Goal: Information Seeking & Learning: Compare options

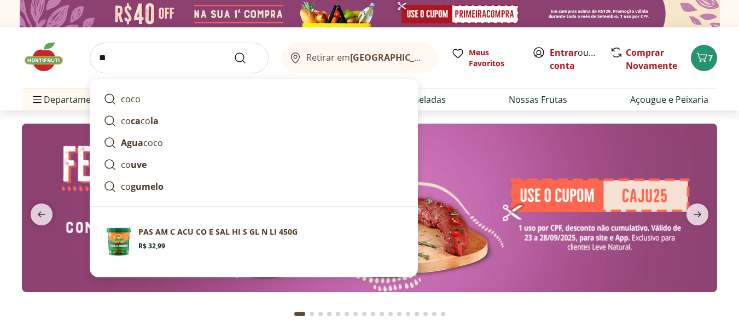
type input "*"
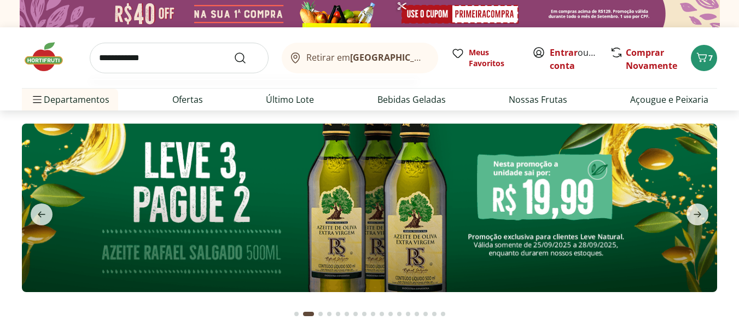
type input "**********"
click at [234, 51] on button "Submit Search" at bounding box center [247, 57] width 26 height 13
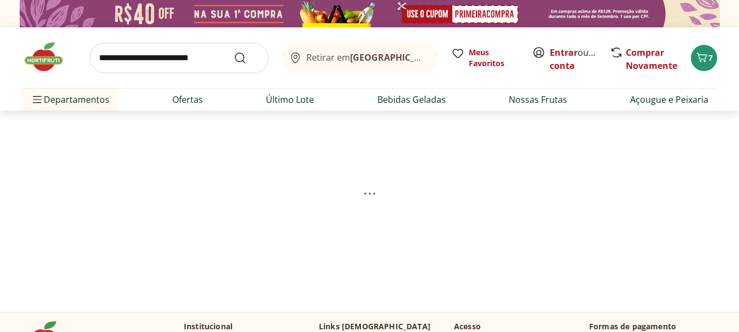
select select "**********"
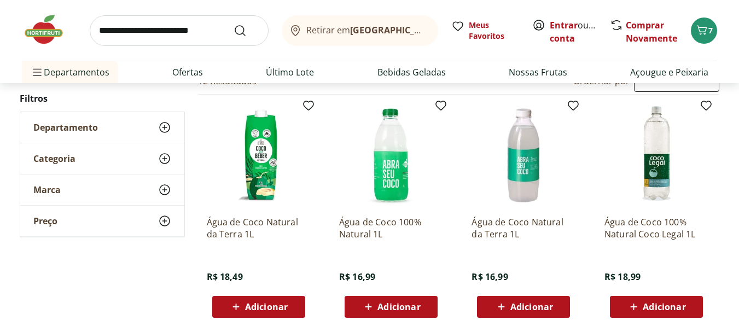
scroll to position [109, 0]
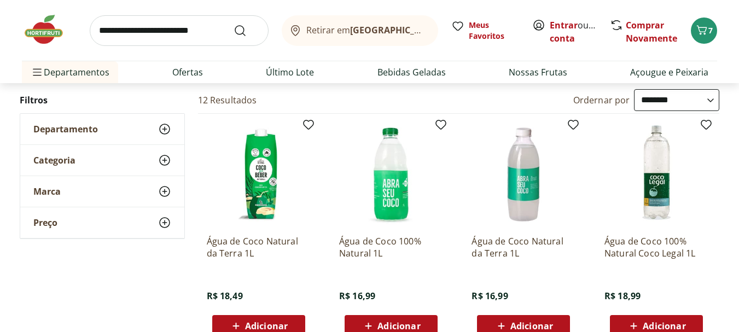
click at [381, 183] on img at bounding box center [391, 175] width 104 height 104
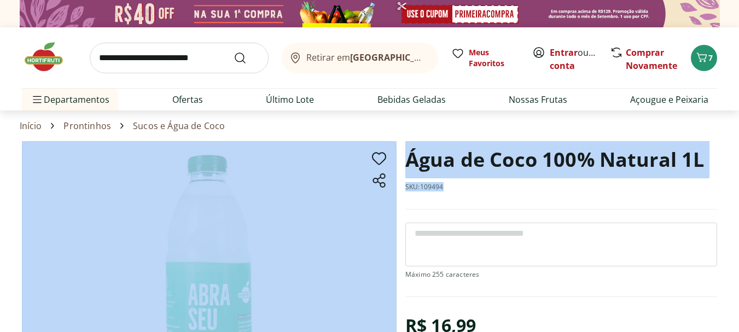
drag, startPoint x: 404, startPoint y: 187, endPoint x: 453, endPoint y: 201, distance: 50.6
click at [453, 201] on section "Água de Coco 100% Natural 1L SKU: 109494 R$ 16,99 * Adicionar Água de Coco 100%…" at bounding box center [370, 305] width 696 height 328
click at [433, 191] on p "SKU: 109494" at bounding box center [425, 187] width 38 height 9
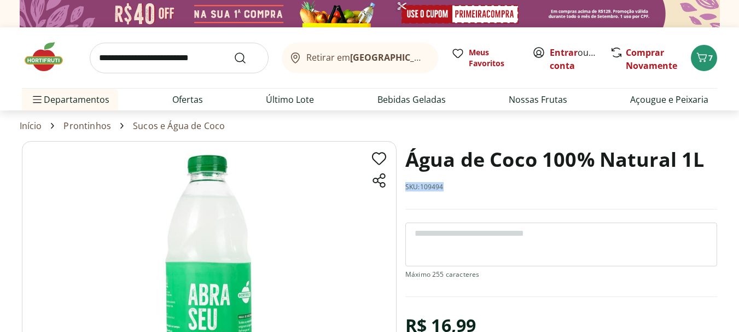
drag, startPoint x: 406, startPoint y: 186, endPoint x: 446, endPoint y: 198, distance: 41.7
click at [446, 198] on div "Água de Coco 100% Natural 1L SKU: 109494" at bounding box center [562, 175] width 312 height 68
copy p "SKU: 109494"
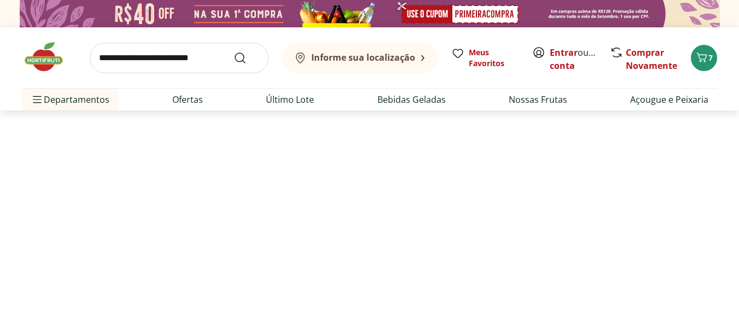
scroll to position [109, 0]
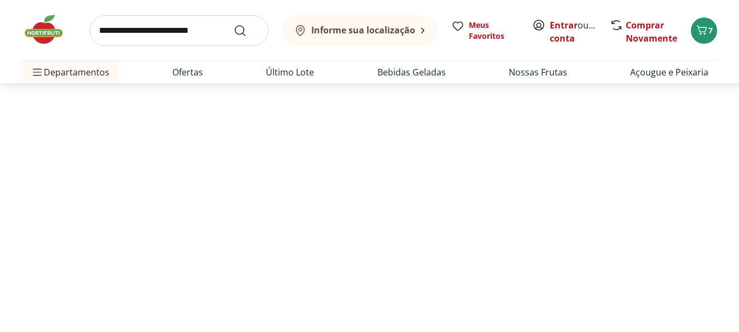
select select "**********"
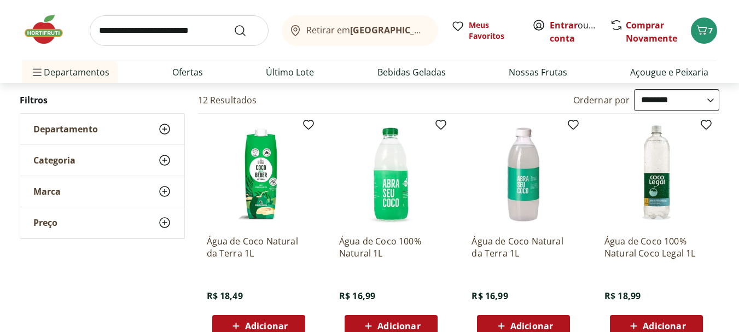
click at [522, 187] on img at bounding box center [524, 175] width 104 height 104
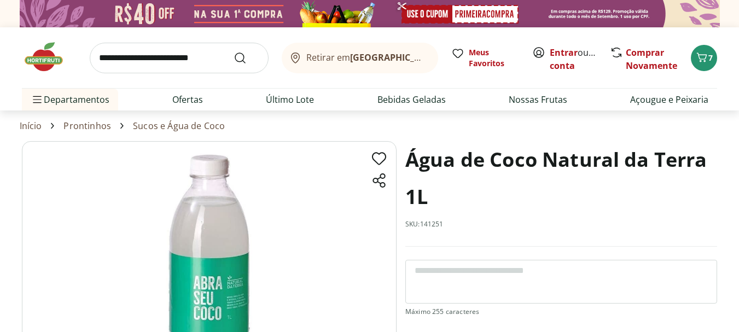
drag, startPoint x: 404, startPoint y: 224, endPoint x: 459, endPoint y: 229, distance: 55.0
click at [459, 229] on section "Água de Coco Natural da Terra 1L SKU: 141251 R$ 16,99 * Adicionar Água de Coco …" at bounding box center [370, 309] width 696 height 336
drag, startPoint x: 450, startPoint y: 224, endPoint x: 439, endPoint y: 223, distance: 11.5
click at [442, 223] on div "Água de Coco Natural da Terra 1L SKU: 141251" at bounding box center [562, 194] width 312 height 106
click at [428, 222] on p "SKU: 141251" at bounding box center [425, 224] width 38 height 9
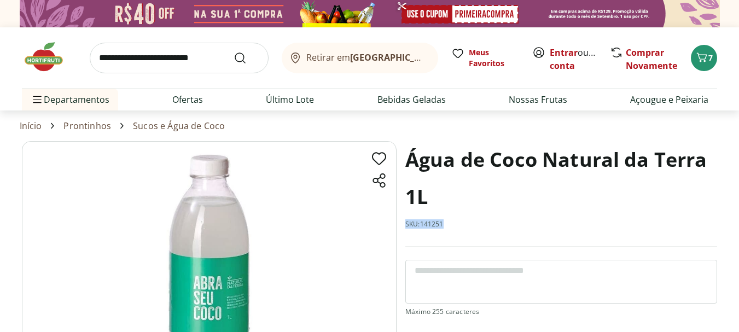
drag, startPoint x: 407, startPoint y: 223, endPoint x: 447, endPoint y: 223, distance: 40.0
click at [447, 223] on div "Água de Coco Natural da Terra 1L SKU: 141251" at bounding box center [562, 194] width 312 height 106
copy p "SKU: 141251"
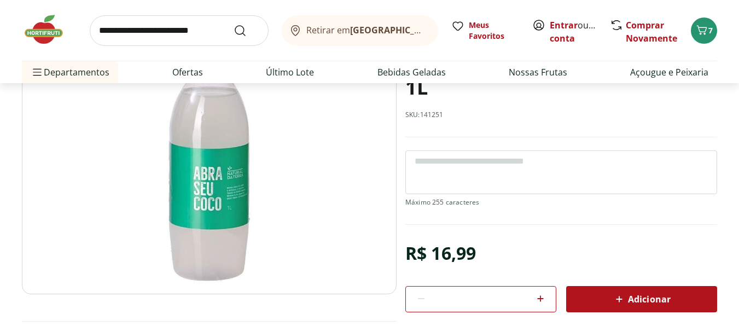
select select "**********"
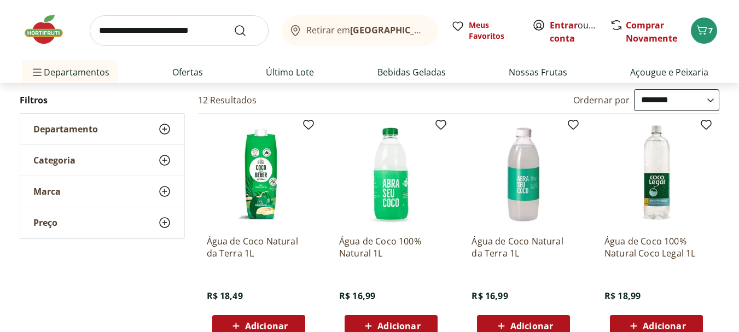
scroll to position [219, 0]
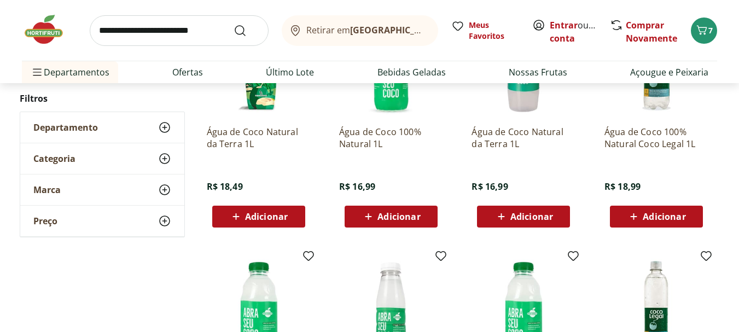
click at [640, 146] on p "Água de Coco 100% Natural Coco Legal 1L" at bounding box center [657, 138] width 104 height 24
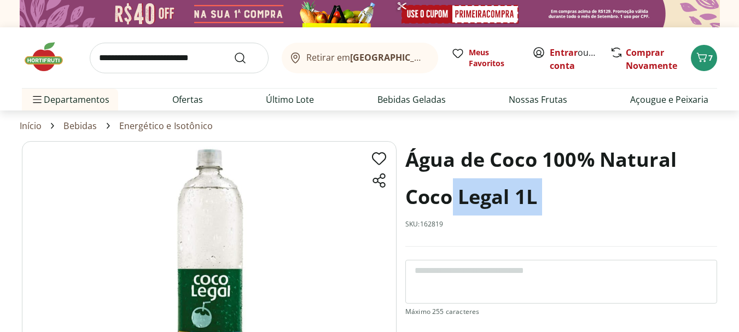
drag, startPoint x: 404, startPoint y: 222, endPoint x: 453, endPoint y: 223, distance: 48.7
click at [453, 223] on section "Água de Coco 100% Natural Coco Legal 1L SKU: 162819 R$ 18,99 * Adicionar Água d…" at bounding box center [370, 324] width 696 height 366
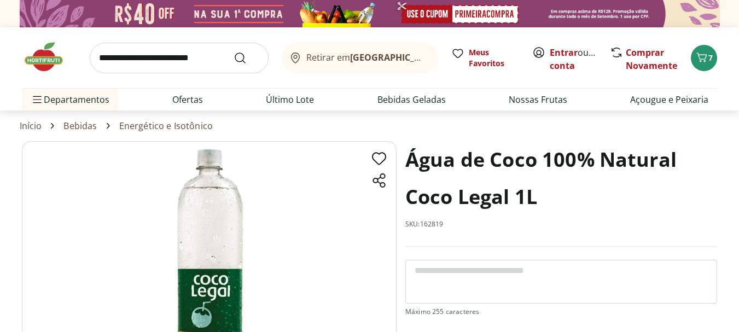
click at [448, 224] on div "Água de Coco 100% Natural Coco Legal 1L SKU: 162819" at bounding box center [562, 194] width 312 height 106
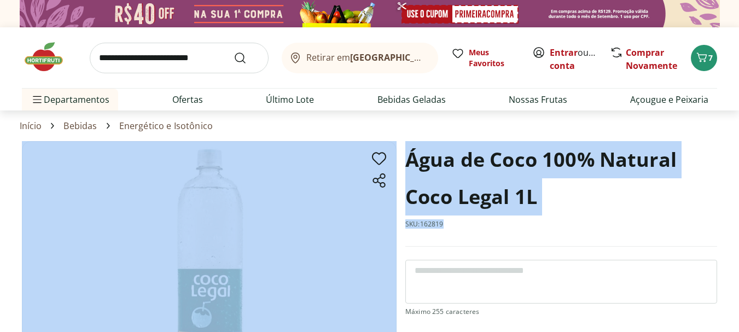
drag, startPoint x: 451, startPoint y: 226, endPoint x: 396, endPoint y: 224, distance: 54.8
click at [396, 224] on section "Água de Coco 100% Natural Coco Legal 1L SKU: 162819 R$ 18,99 * Adicionar Água d…" at bounding box center [370, 324] width 696 height 366
click at [415, 224] on p "SKU: 162819" at bounding box center [425, 224] width 38 height 9
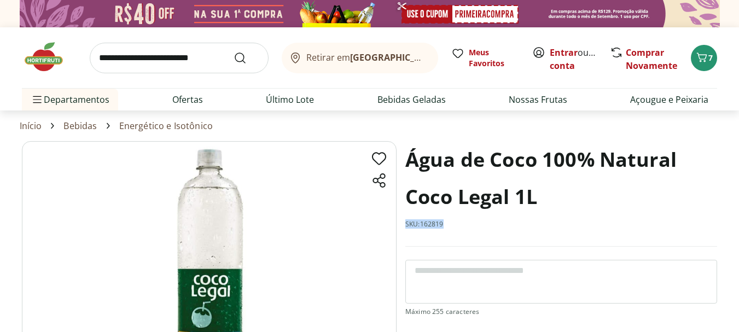
drag, startPoint x: 405, startPoint y: 224, endPoint x: 448, endPoint y: 224, distance: 42.7
click at [448, 224] on div "Água de Coco 100% Natural Coco Legal 1L SKU: 162819" at bounding box center [562, 194] width 312 height 106
copy p "SKU: 162819"
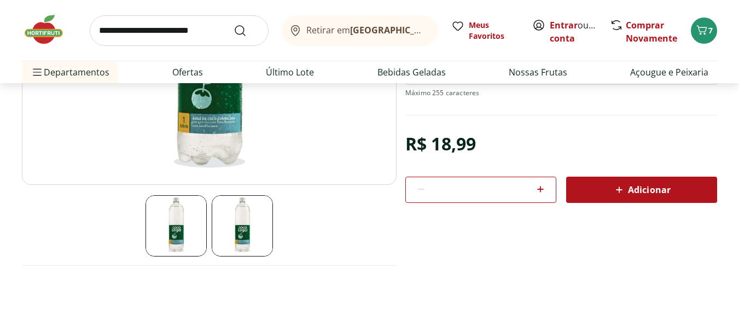
select select "**********"
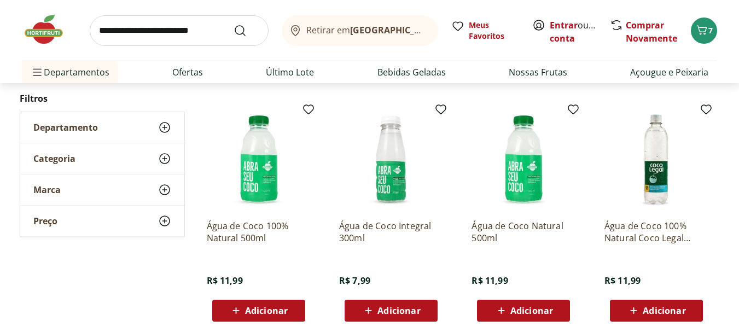
scroll to position [383, 0]
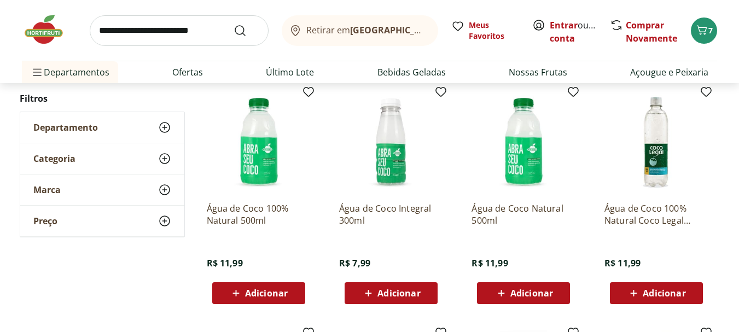
click at [269, 183] on img at bounding box center [259, 142] width 104 height 104
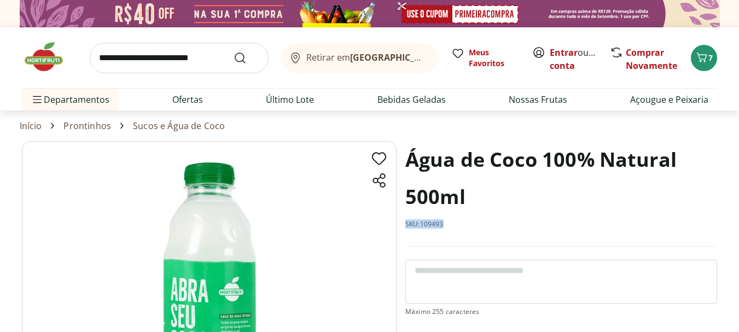
drag, startPoint x: 406, startPoint y: 223, endPoint x: 449, endPoint y: 225, distance: 43.3
click at [449, 225] on div "Água de Coco 100% Natural 500ml SKU: 109493" at bounding box center [562, 194] width 312 height 106
copy p "SKU: 109493"
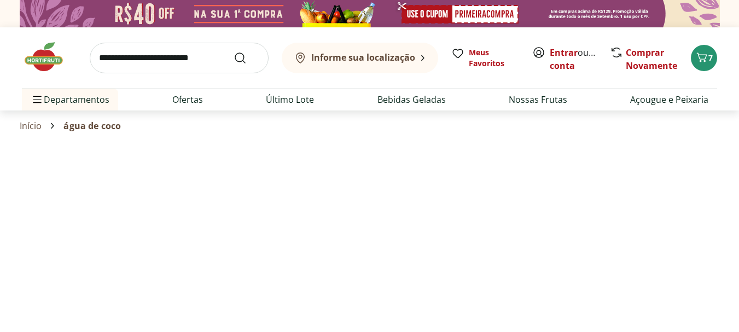
scroll to position [383, 0]
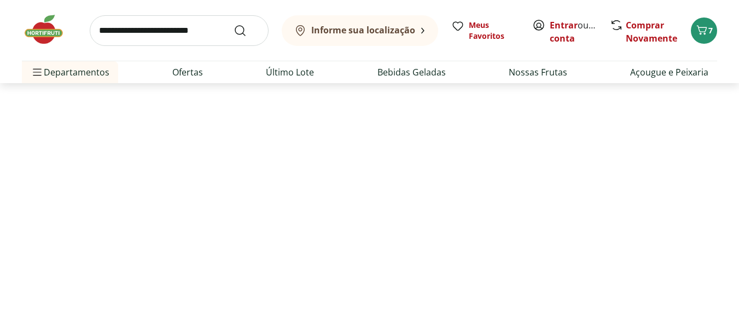
select select "**********"
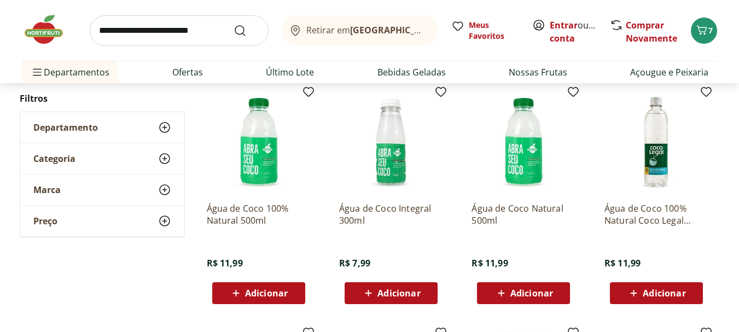
click at [426, 184] on img at bounding box center [391, 142] width 104 height 104
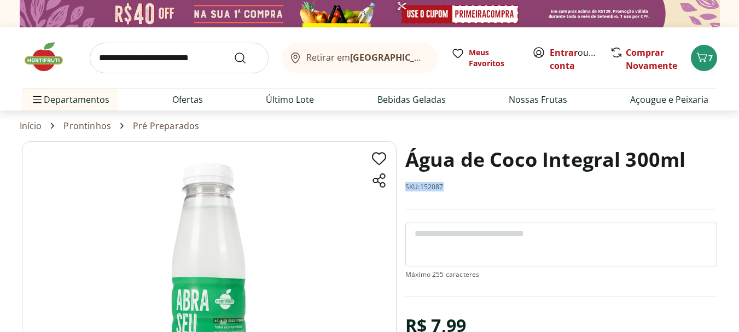
drag, startPoint x: 405, startPoint y: 184, endPoint x: 446, endPoint y: 186, distance: 40.5
click at [446, 186] on div "Água de Coco Integral 300ml SKU: 152087" at bounding box center [562, 175] width 312 height 68
copy p "SKU: 152087"
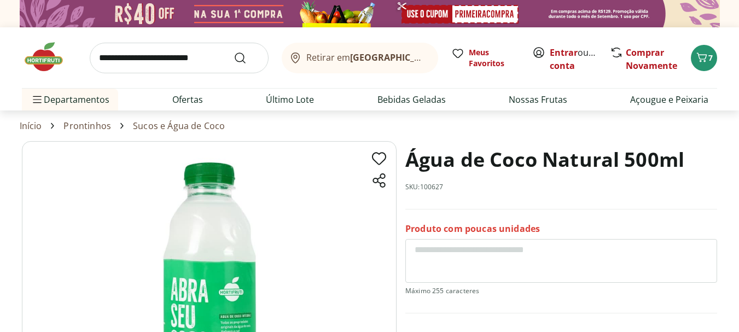
scroll to position [438, 0]
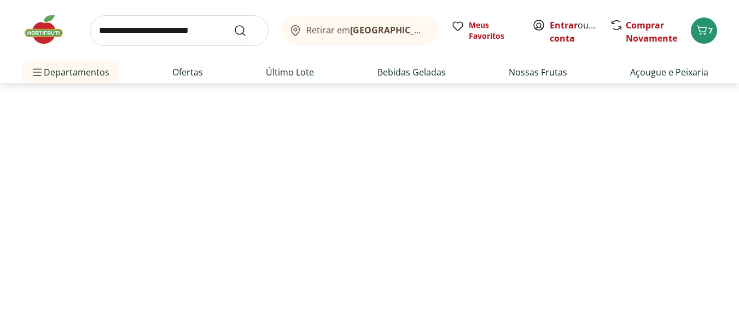
select select "**********"
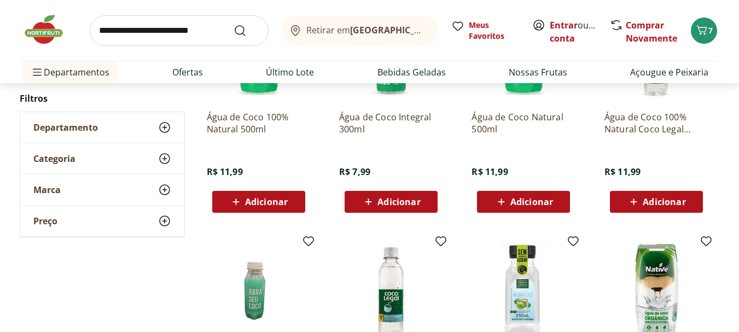
scroll to position [493, 0]
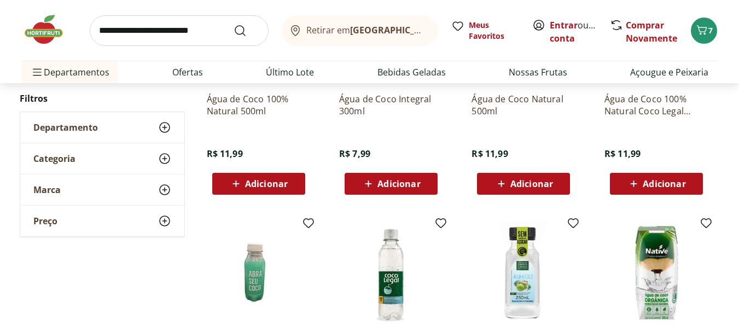
click at [645, 113] on p "Água de Coco 100% Natural Coco Legal 500ml" at bounding box center [657, 105] width 104 height 24
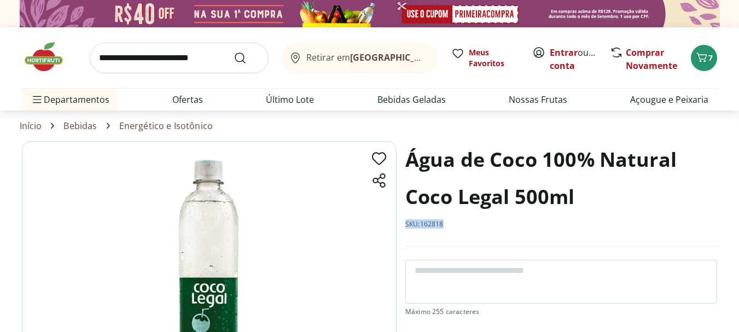
drag, startPoint x: 415, startPoint y: 227, endPoint x: 447, endPoint y: 227, distance: 31.7
click at [447, 227] on section "Água de Coco 100% Natural Coco Legal 500ml SKU: 162818 R$ 11,99 * Adicionar Águ…" at bounding box center [370, 296] width 696 height 311
copy p "SKU: 162818"
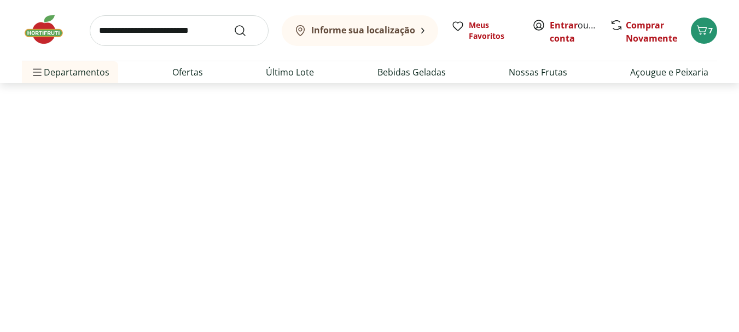
select select "**********"
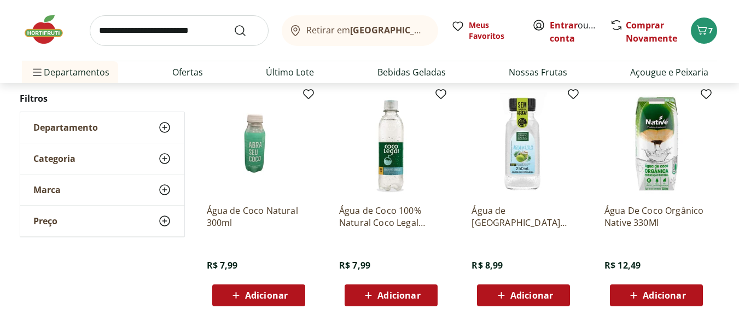
scroll to position [1040, 0]
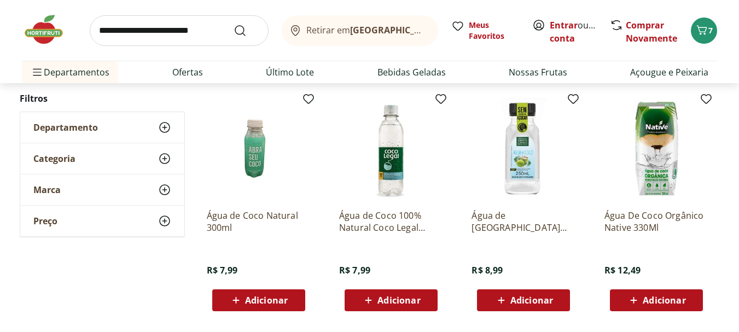
click at [247, 175] on img at bounding box center [259, 149] width 104 height 104
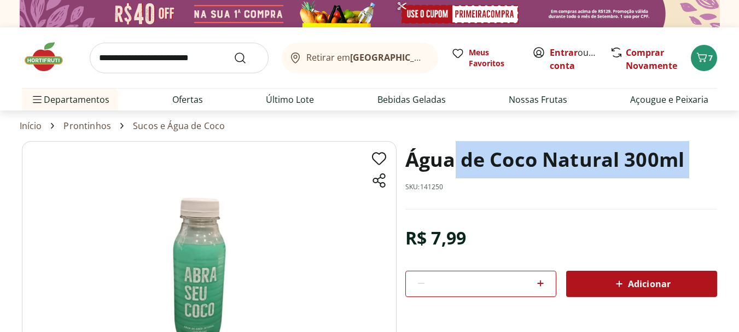
drag, startPoint x: 431, startPoint y: 186, endPoint x: 456, endPoint y: 186, distance: 25.2
click at [456, 186] on div "Água de Coco Natural 300ml SKU: 141250" at bounding box center [562, 175] width 312 height 68
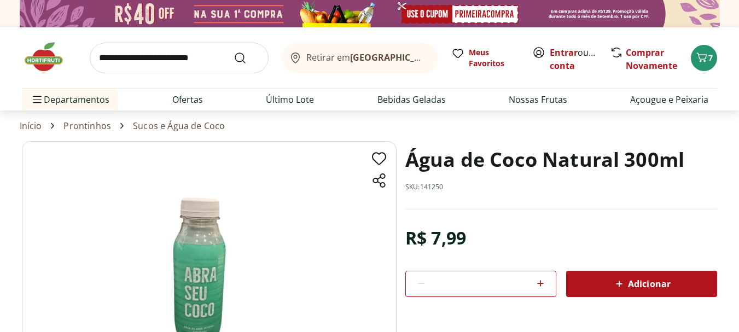
drag, startPoint x: 440, startPoint y: 186, endPoint x: 413, endPoint y: 186, distance: 26.8
click at [439, 186] on p "SKU: 141250" at bounding box center [425, 187] width 38 height 9
drag, startPoint x: 402, startPoint y: 186, endPoint x: 449, endPoint y: 190, distance: 46.7
click at [449, 190] on section "Água de Coco Natural 300ml SKU: 141250 R$ 7,99 * Adicionar Água de Coco Natural…" at bounding box center [370, 305] width 696 height 328
copy p "SKU: 141250"
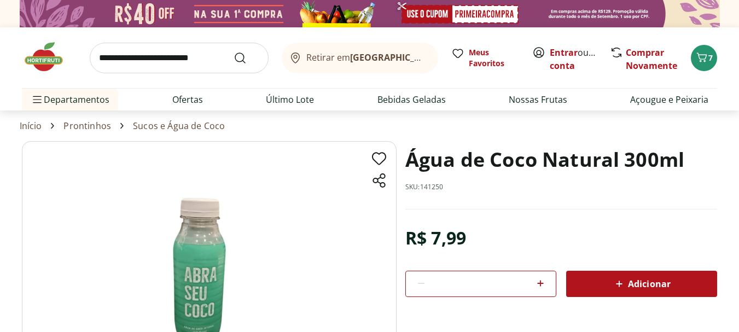
select select "**********"
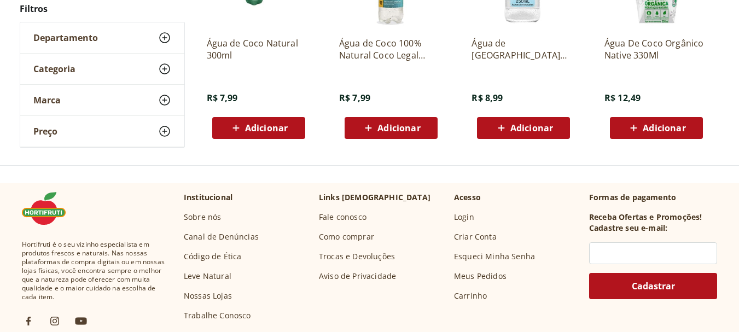
scroll to position [1578, 0]
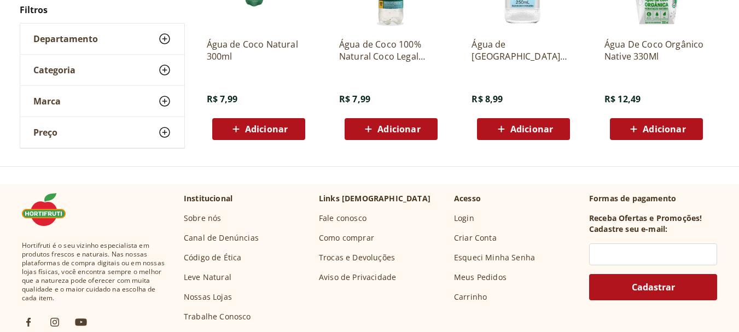
click at [391, 39] on p "Água de Coco 100% Natural Coco Legal 300ml" at bounding box center [391, 50] width 104 height 24
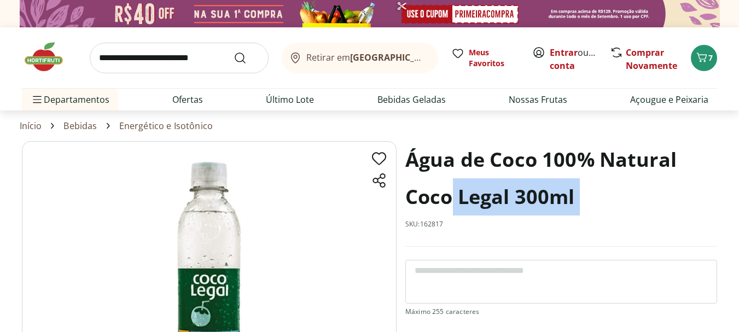
drag, startPoint x: 406, startPoint y: 226, endPoint x: 453, endPoint y: 223, distance: 47.1
click at [453, 223] on div "Água de Coco 100% Natural Coco Legal 300ml SKU: 162817" at bounding box center [562, 194] width 312 height 106
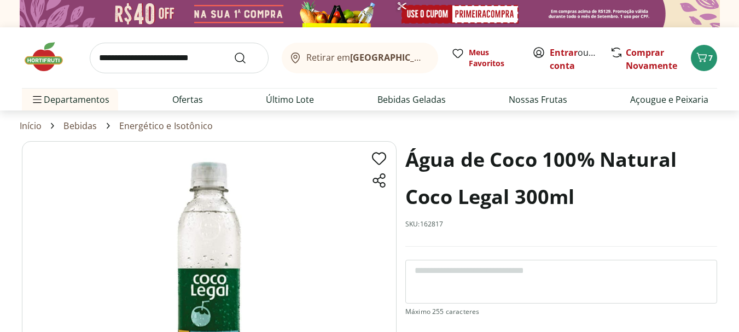
click at [421, 227] on p "SKU: 162817" at bounding box center [425, 224] width 38 height 9
drag, startPoint x: 406, startPoint y: 223, endPoint x: 447, endPoint y: 224, distance: 41.1
click at [447, 224] on div "Água de Coco 100% Natural Coco Legal 300ml SKU: 162817" at bounding box center [562, 194] width 312 height 106
copy p "SKU: 162817"
